Goal: Information Seeking & Learning: Learn about a topic

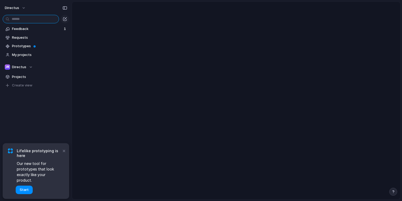
click at [53, 19] on input "text" at bounding box center [31, 19] width 56 height 8
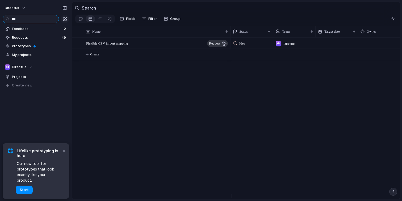
type input "***"
click at [168, 46] on div "Flexible CSV import mapping request" at bounding box center [157, 43] width 142 height 11
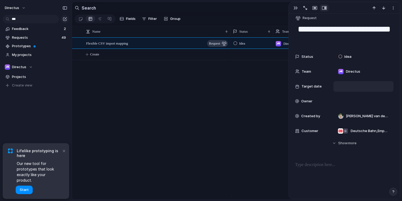
scroll to position [15, 0]
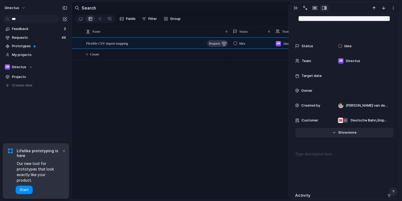
click at [342, 136] on button "Hide Show more" at bounding box center [344, 133] width 98 height 10
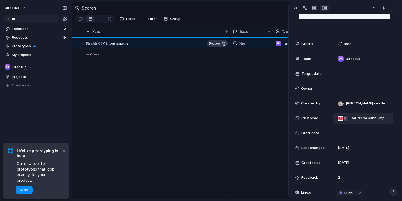
scroll to position [18, 0]
click at [363, 118] on span "Deutsche Bahn , Empyrean Benefit" at bounding box center [369, 117] width 38 height 5
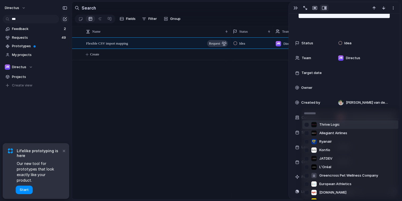
click at [187, 74] on div "Thrive Logic Allegiant Airlines Ryanair Konfío JATDEV L'Oréal Greencross Pet We…" at bounding box center [201, 100] width 402 height 201
